Goal: Information Seeking & Learning: Learn about a topic

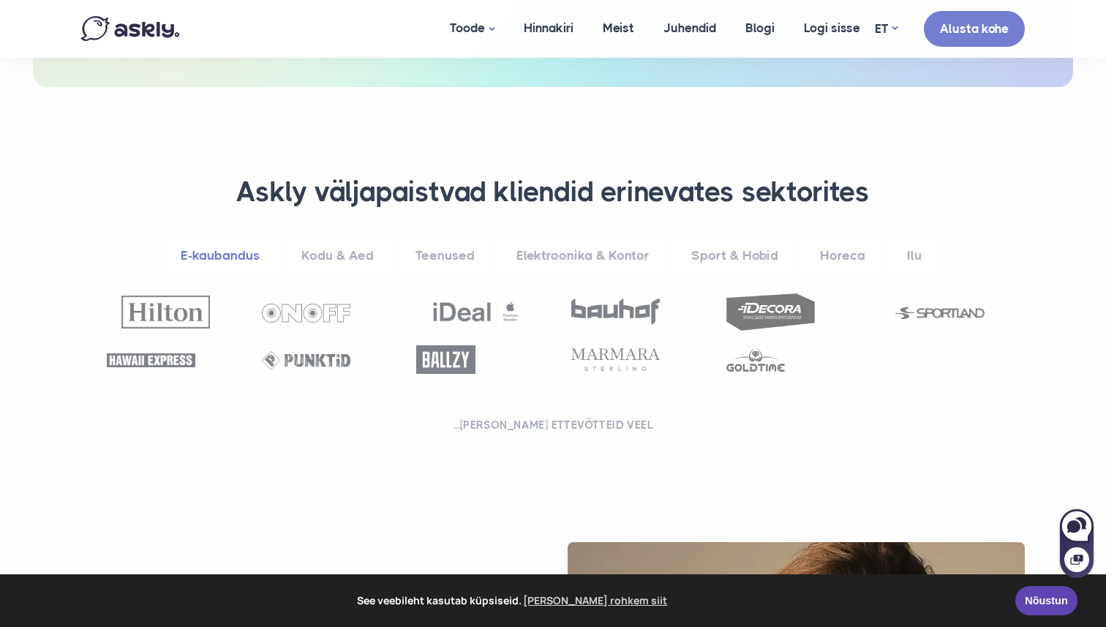
scroll to position [482, 0]
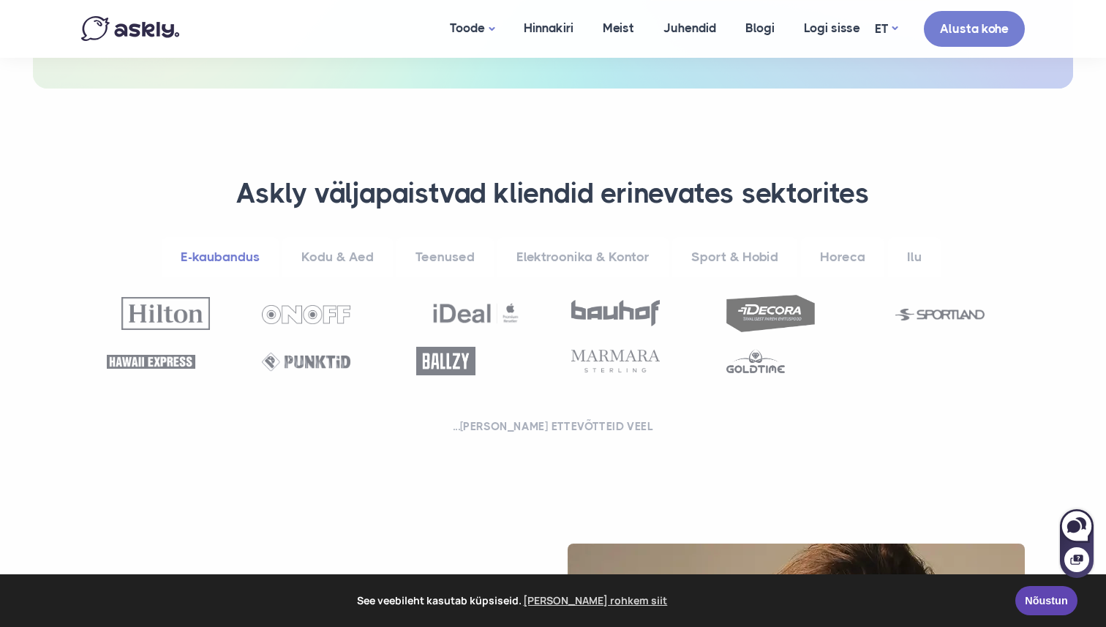
click at [349, 259] on link "Kodu & Aed" at bounding box center [337, 257] width 110 height 40
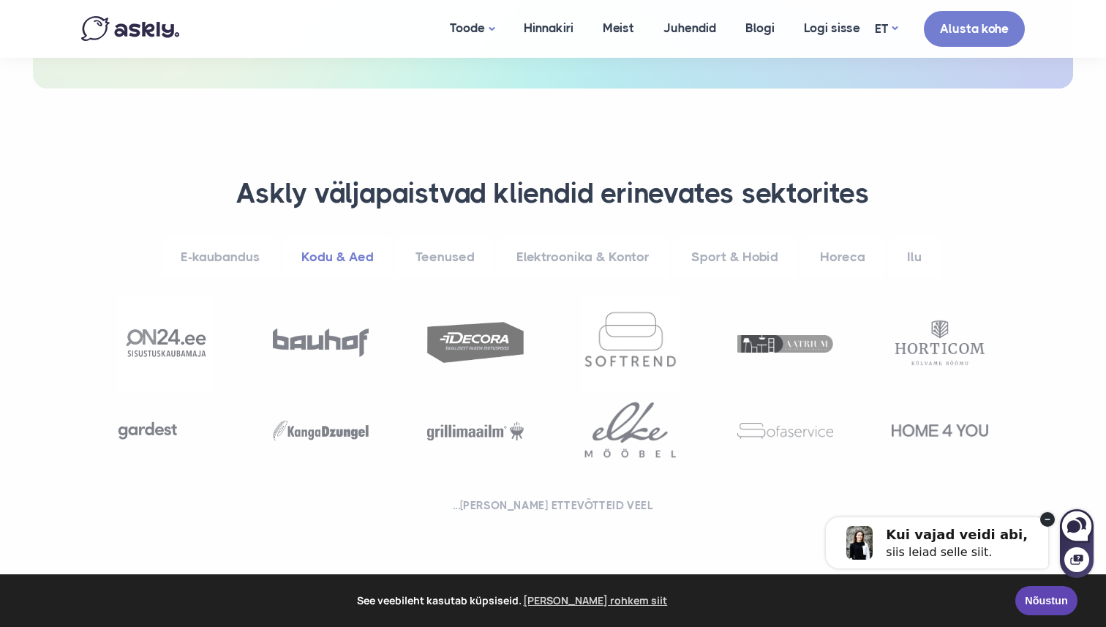
click at [1067, 546] on div at bounding box center [1077, 550] width 34 height 53
click at [1077, 524] on icon at bounding box center [1073, 526] width 13 height 12
select select "**"
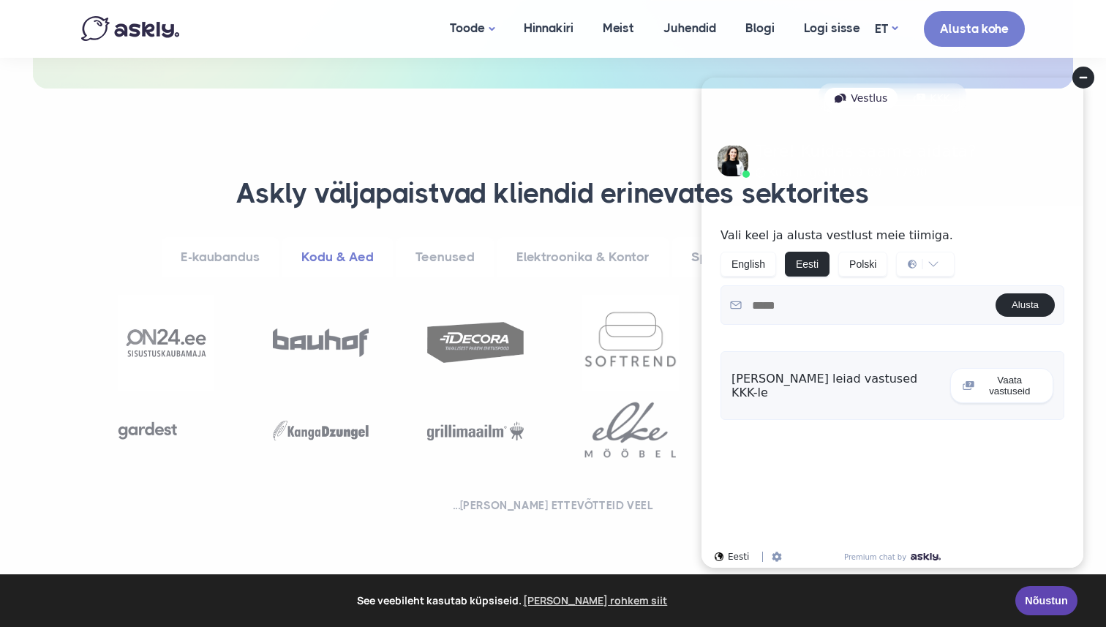
click at [1082, 84] on circle at bounding box center [1083, 78] width 22 height 22
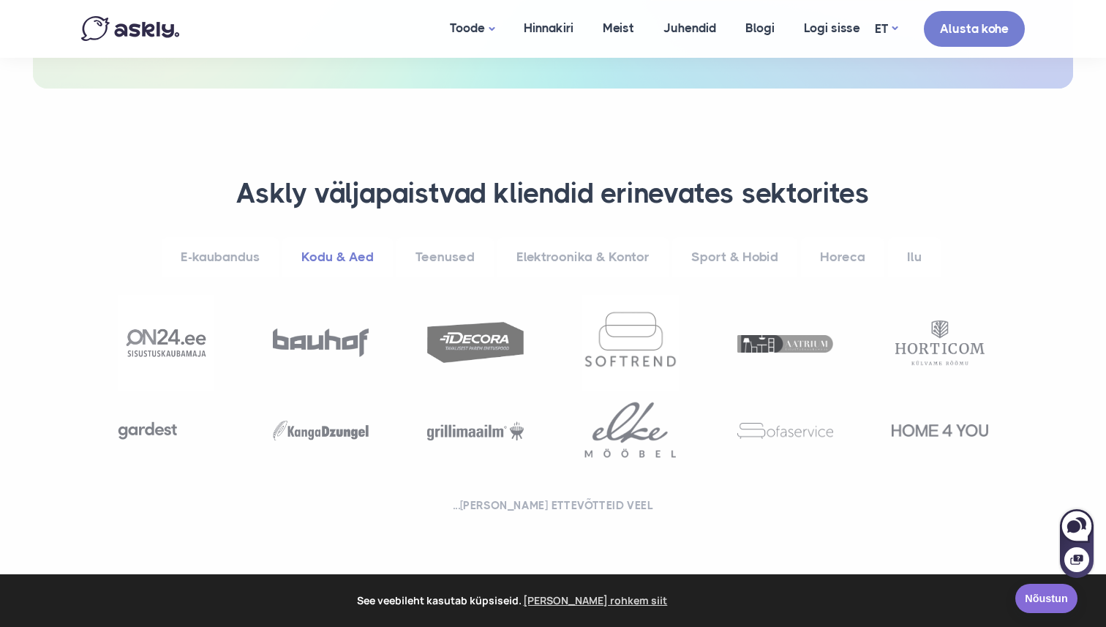
click at [1049, 606] on link "Nõustun" at bounding box center [1046, 598] width 62 height 29
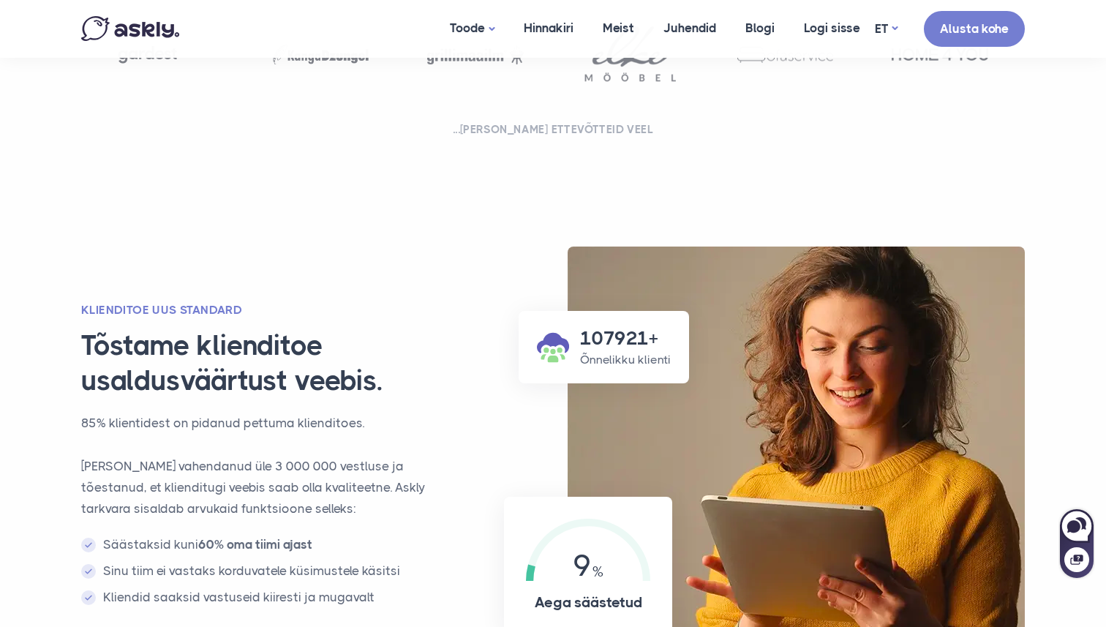
scroll to position [981, 0]
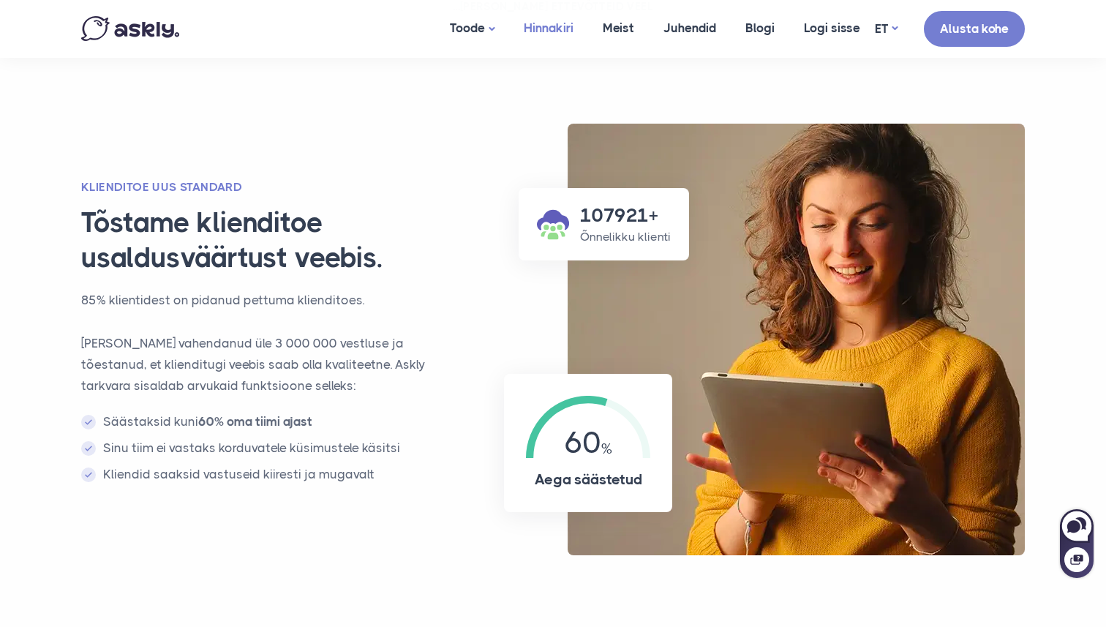
click at [537, 42] on link "Hinnakiri" at bounding box center [548, 28] width 79 height 56
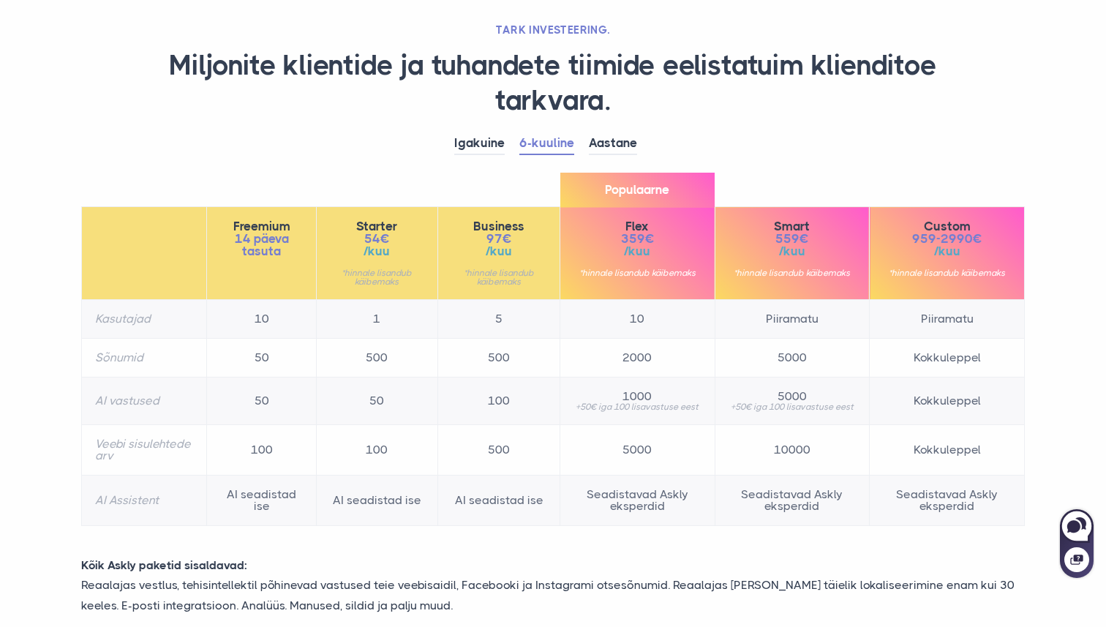
scroll to position [100, 0]
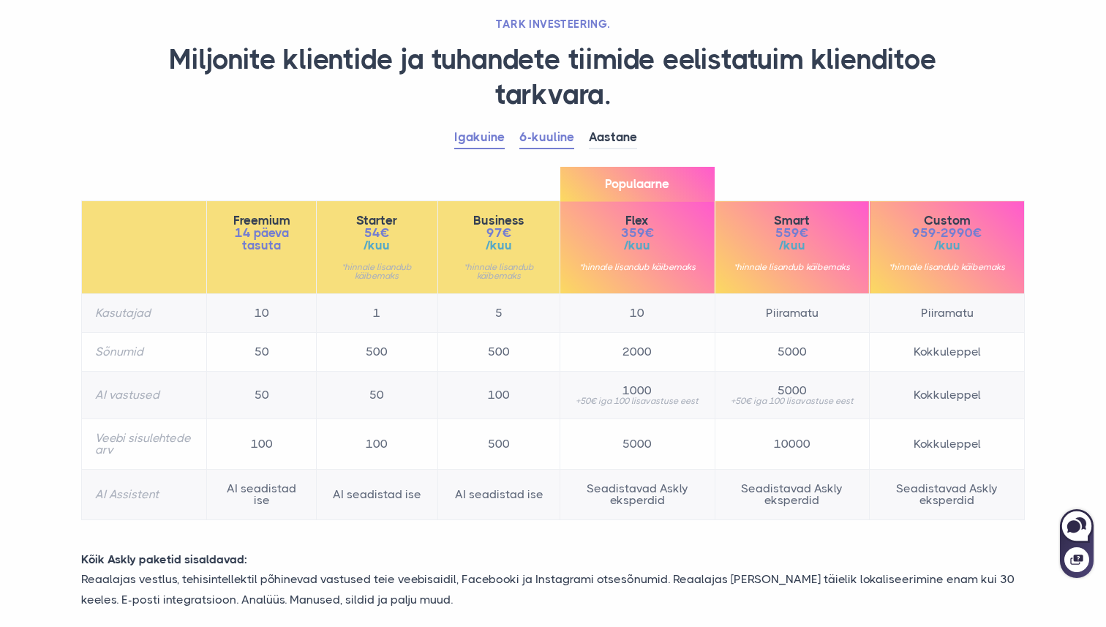
click at [468, 132] on link "Igakuine" at bounding box center [479, 138] width 50 height 23
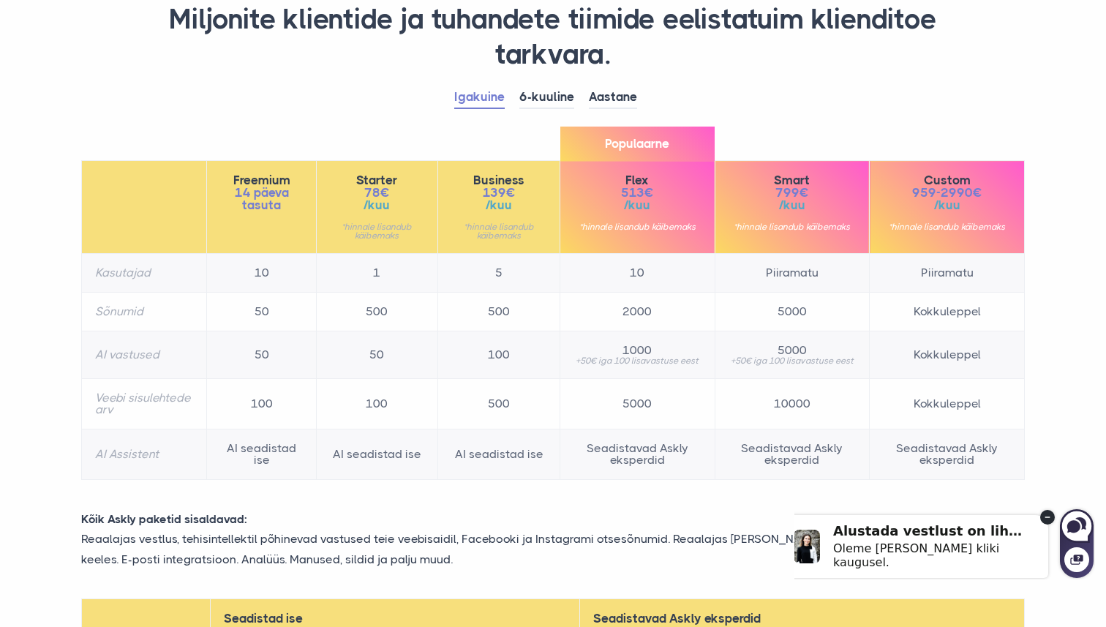
scroll to position [142, 0]
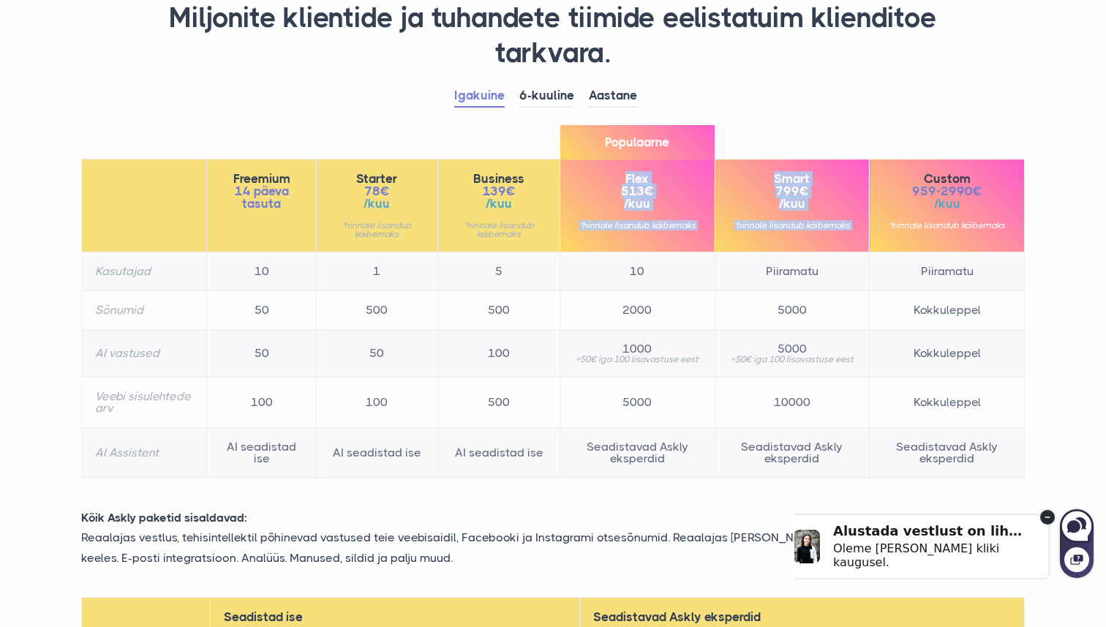
drag, startPoint x: 601, startPoint y: 177, endPoint x: 882, endPoint y: 177, distance: 280.9
click at [882, 177] on tr "Freemium 14 päeva tasuta Starter 78€ /kuu *hinnale lisandub käibemaks Business …" at bounding box center [553, 205] width 943 height 93
click at [882, 177] on th "Custom 959-2990€ /kuu *hinnale lisandub käibemaks" at bounding box center [947, 205] width 155 height 93
drag, startPoint x: 594, startPoint y: 179, endPoint x: 824, endPoint y: 187, distance: 229.8
click at [824, 190] on tr "Freemium 14 päeva tasuta Starter 78€ /kuu *hinnale lisandub käibemaks Business …" at bounding box center [553, 205] width 943 height 93
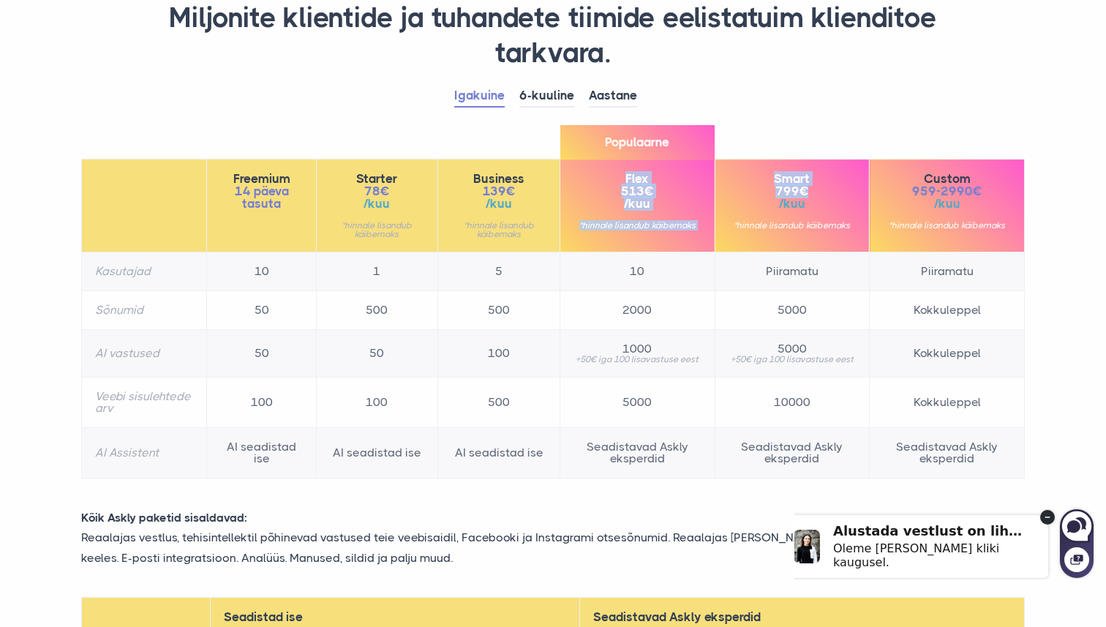
click at [824, 187] on span "799€" at bounding box center [793, 191] width 128 height 12
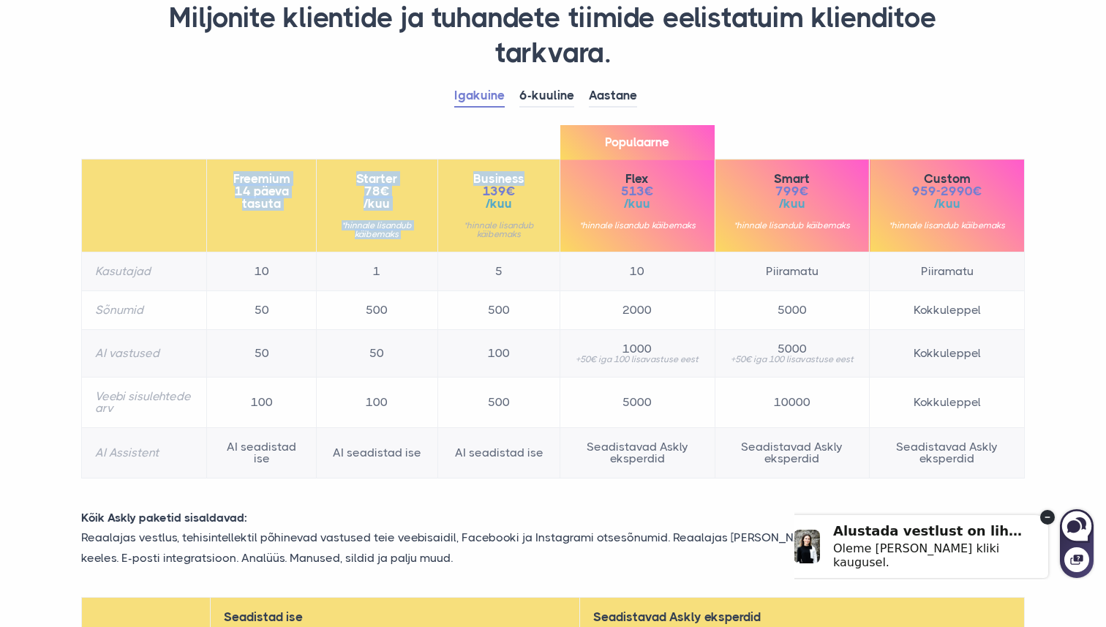
drag, startPoint x: 533, startPoint y: 182, endPoint x: 224, endPoint y: 178, distance: 309.4
click at [224, 178] on tr "Freemium 14 päeva tasuta Starter 78€ /kuu *hinnale lisandub käibemaks Business …" at bounding box center [553, 205] width 943 height 93
click at [391, 208] on span "/kuu" at bounding box center [377, 203] width 95 height 12
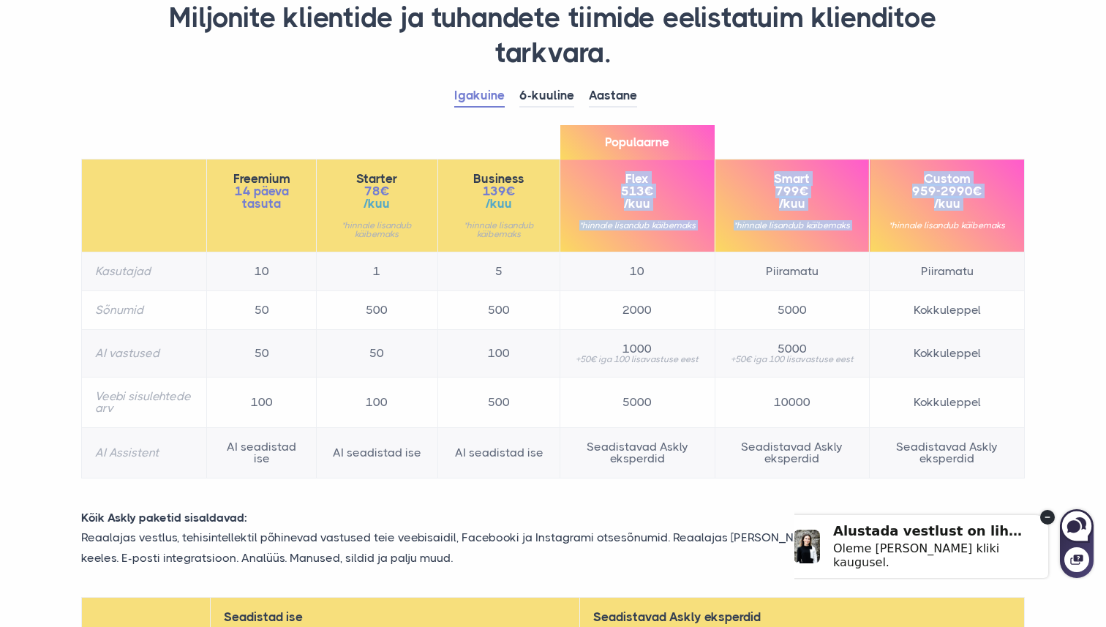
drag, startPoint x: 622, startPoint y: 179, endPoint x: 1006, endPoint y: 218, distance: 386.0
click at [1006, 218] on tr "Freemium 14 päeva tasuta Starter 78€ /kuu *hinnale lisandub käibemaks Business …" at bounding box center [553, 205] width 943 height 93
click at [992, 206] on span "/kuu" at bounding box center [947, 203] width 128 height 12
drag, startPoint x: 591, startPoint y: 172, endPoint x: 1005, endPoint y: 197, distance: 414.8
click at [1009, 200] on tr "Freemium 14 päeva tasuta Starter 78€ /kuu *hinnale lisandub käibemaks Business …" at bounding box center [553, 205] width 943 height 93
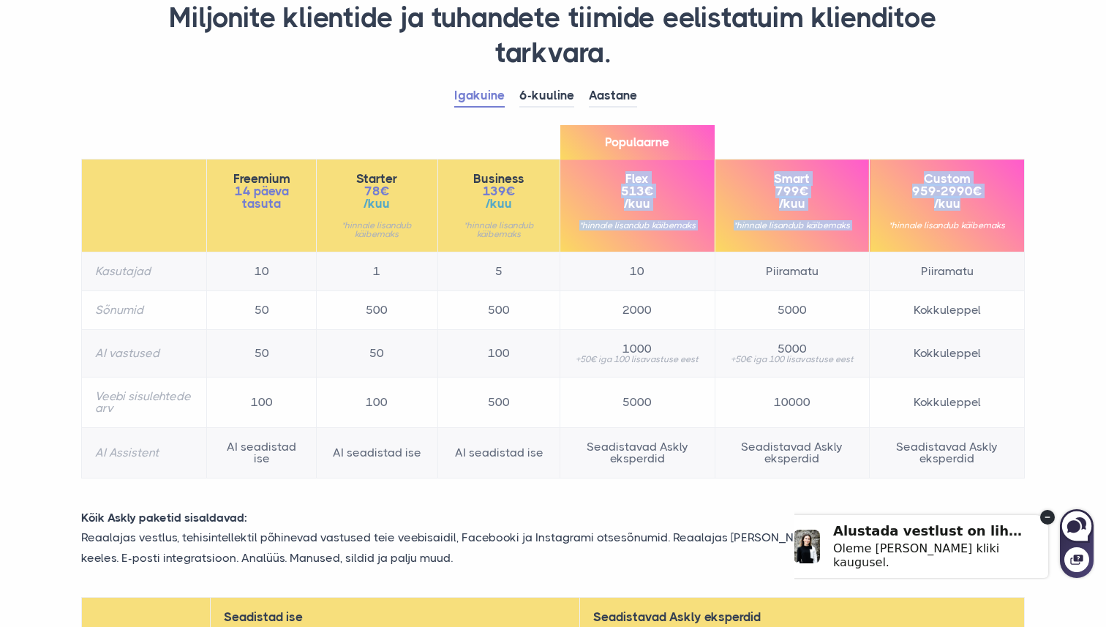
click at [1002, 197] on span "/kuu" at bounding box center [947, 203] width 128 height 12
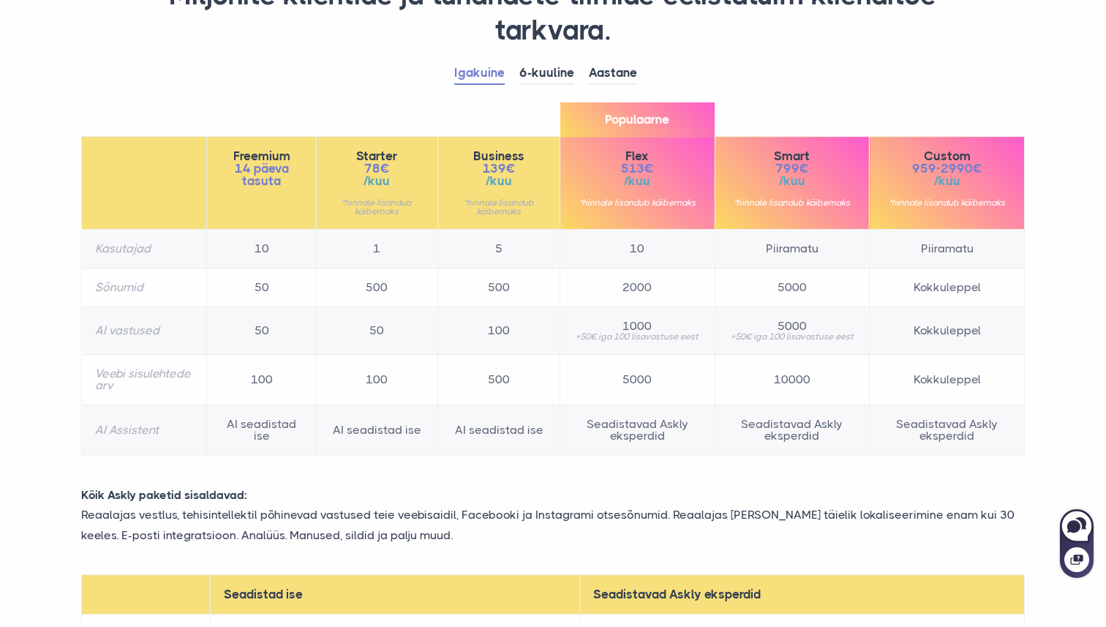
scroll to position [176, 0]
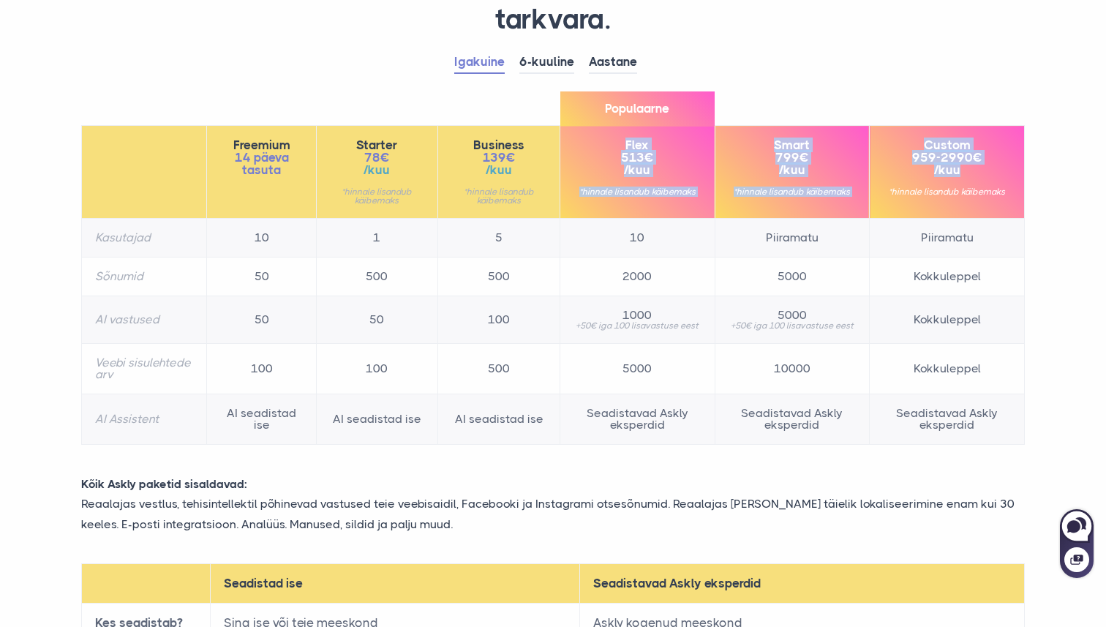
drag, startPoint x: 620, startPoint y: 142, endPoint x: 966, endPoint y: 173, distance: 347.3
click at [966, 173] on tr "Freemium 14 päeva tasuta Starter 78€ /kuu *hinnale lisandub käibemaks Business …" at bounding box center [553, 172] width 943 height 93
click at [966, 173] on span "/kuu" at bounding box center [947, 170] width 128 height 12
drag, startPoint x: 607, startPoint y: 146, endPoint x: 967, endPoint y: 175, distance: 361.0
click at [967, 175] on tr "Freemium 14 päeva tasuta Starter 78€ /kuu *hinnale lisandub käibemaks Business …" at bounding box center [553, 172] width 943 height 93
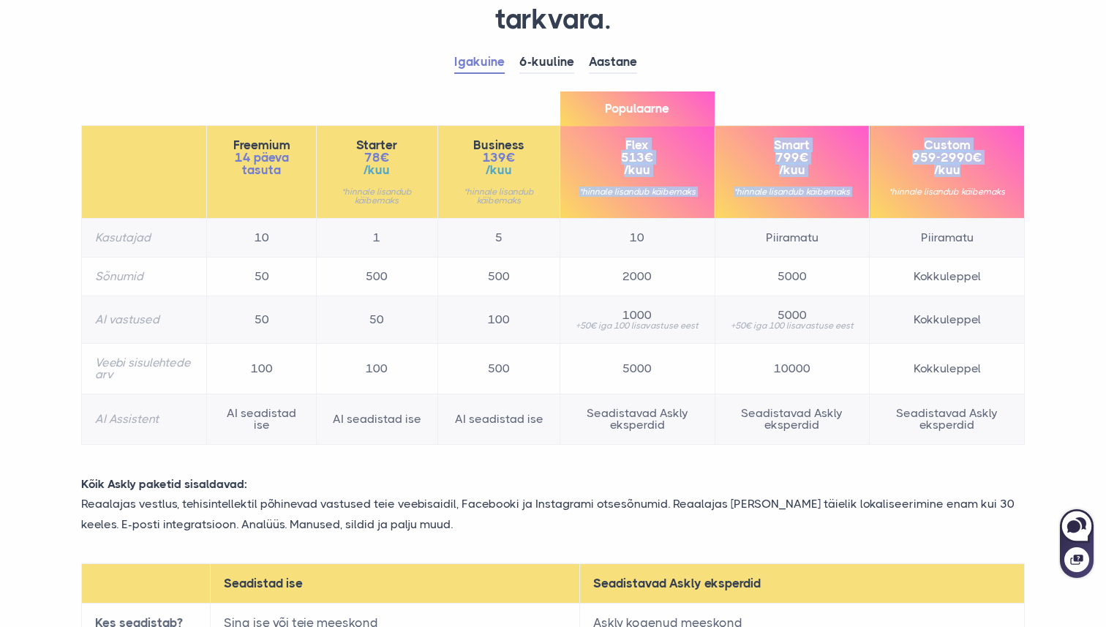
click at [967, 175] on span "/kuu" at bounding box center [947, 170] width 128 height 12
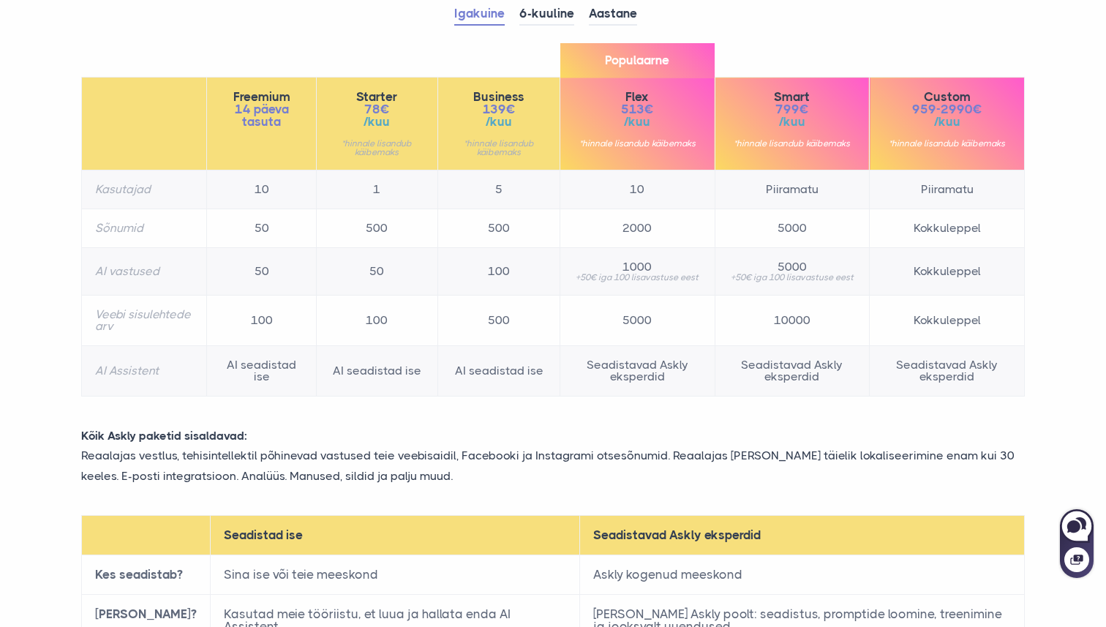
scroll to position [226, 0]
